Goal: Task Accomplishment & Management: Manage account settings

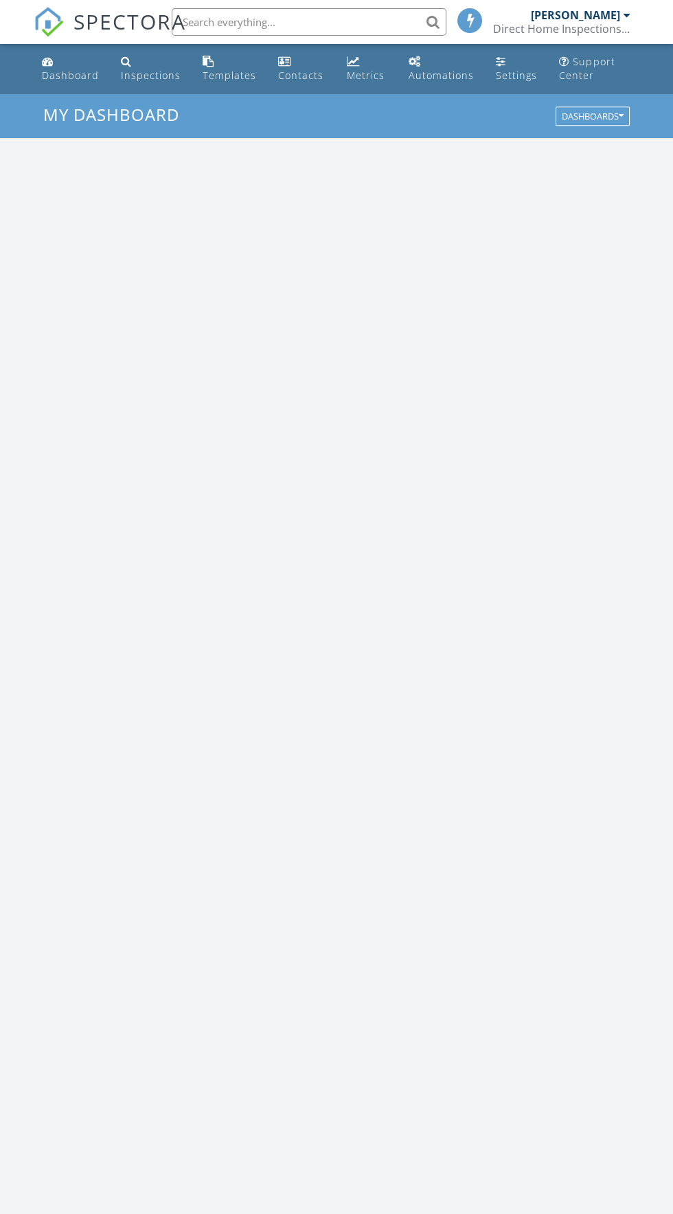
scroll to position [2350, 673]
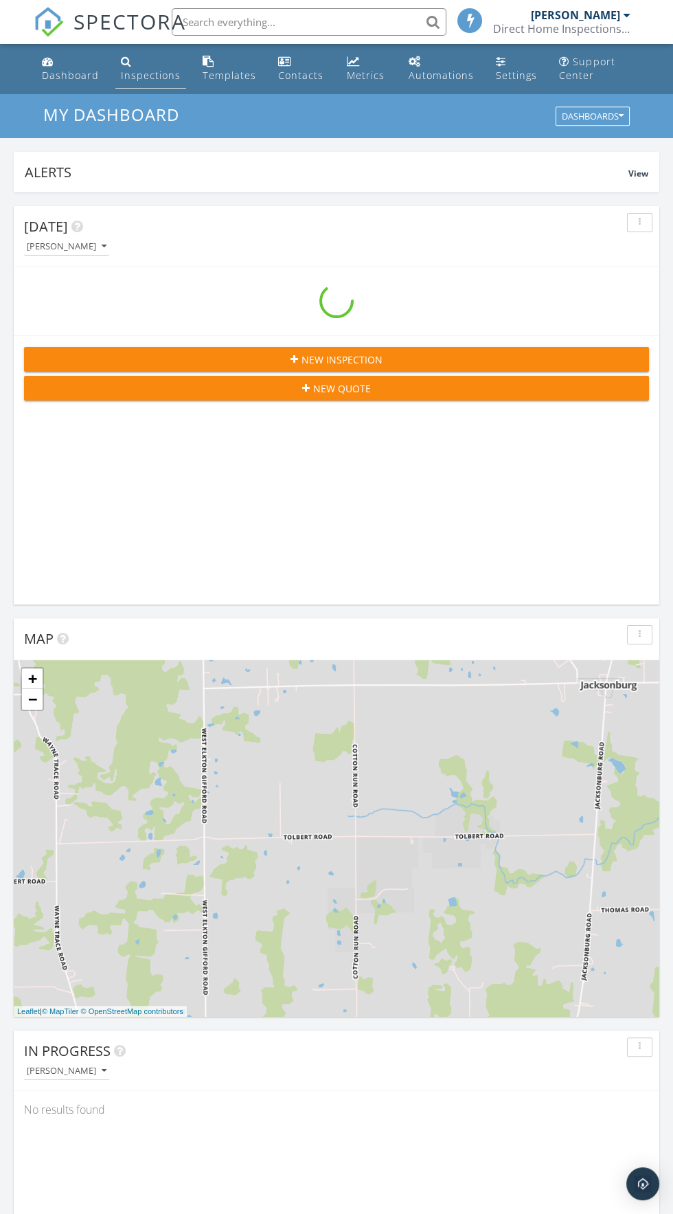
click at [124, 61] on div "Inspections" at bounding box center [126, 61] width 11 height 11
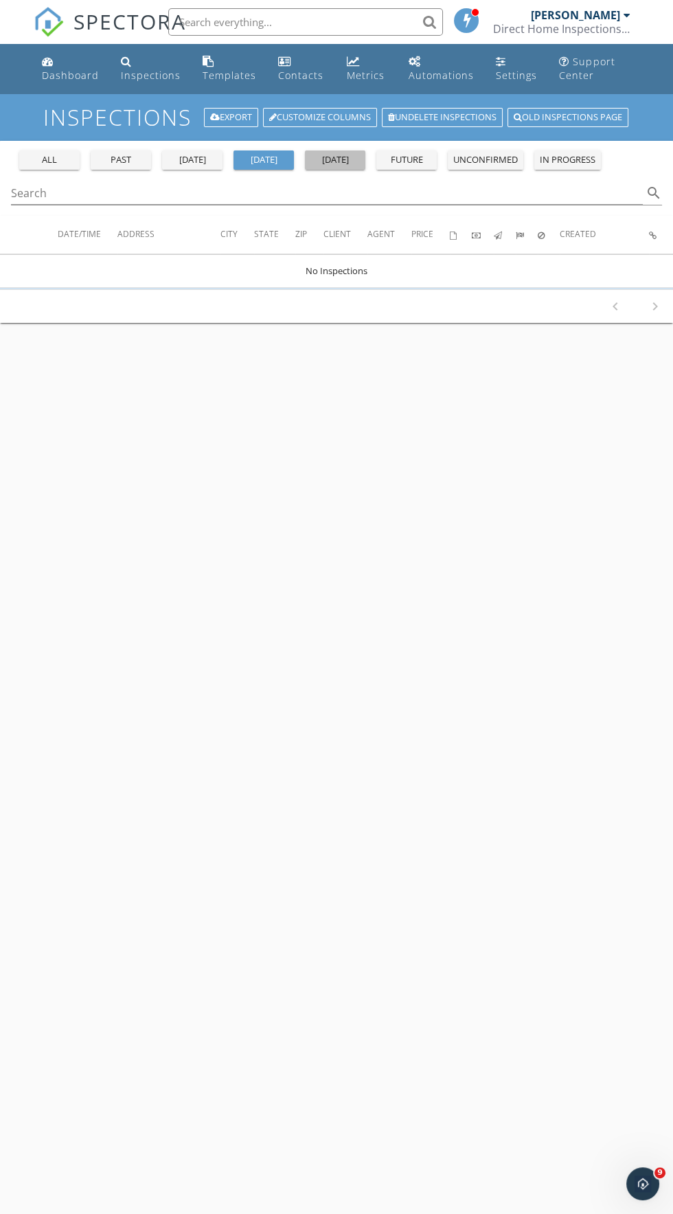
click at [337, 150] on button "tomorrow" at bounding box center [335, 159] width 60 height 19
